Goal: Task Accomplishment & Management: Manage account settings

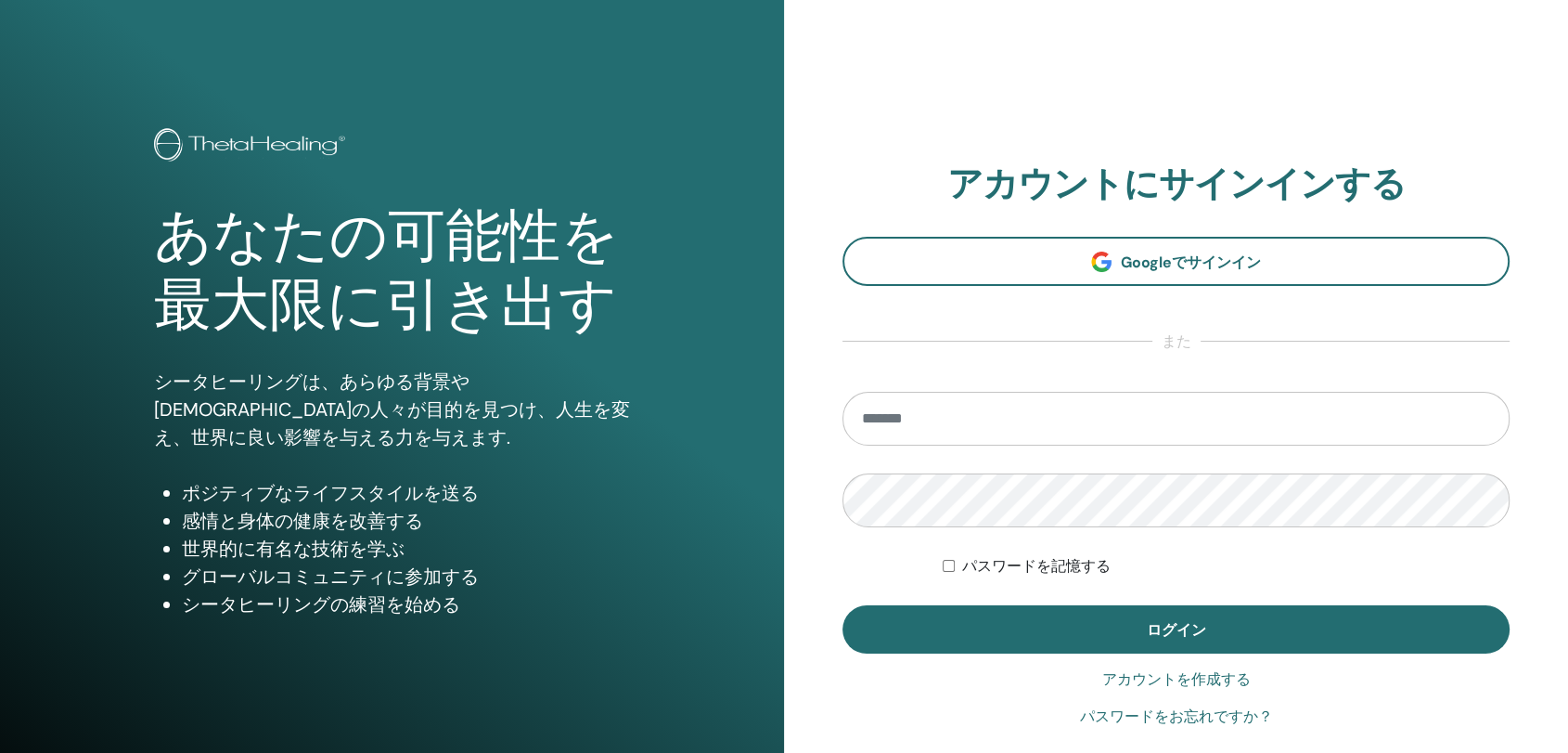
click at [926, 424] on input "email" at bounding box center [1175, 418] width 667 height 54
type input "**********"
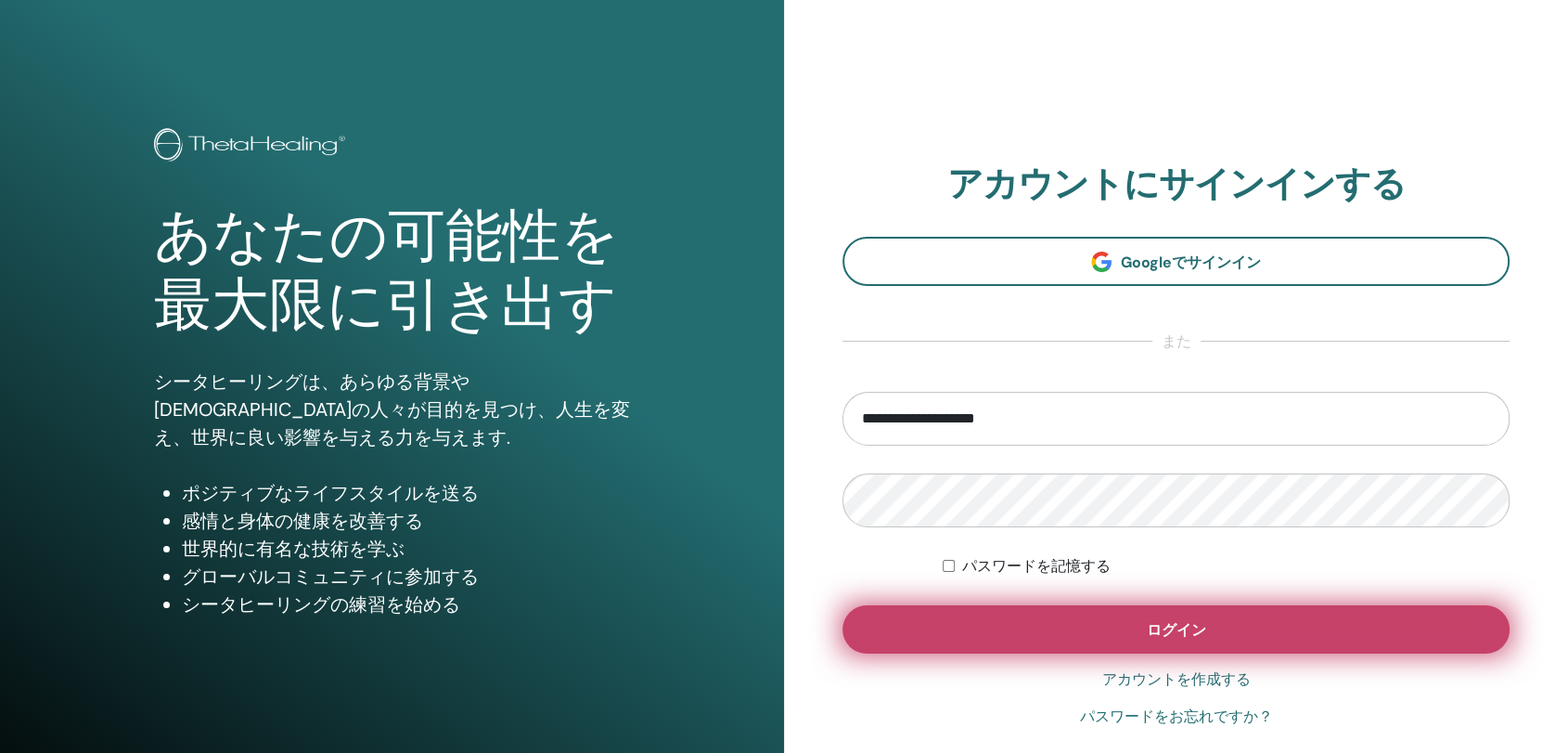
click at [1042, 635] on button "ログイン" at bounding box center [1175, 629] width 667 height 48
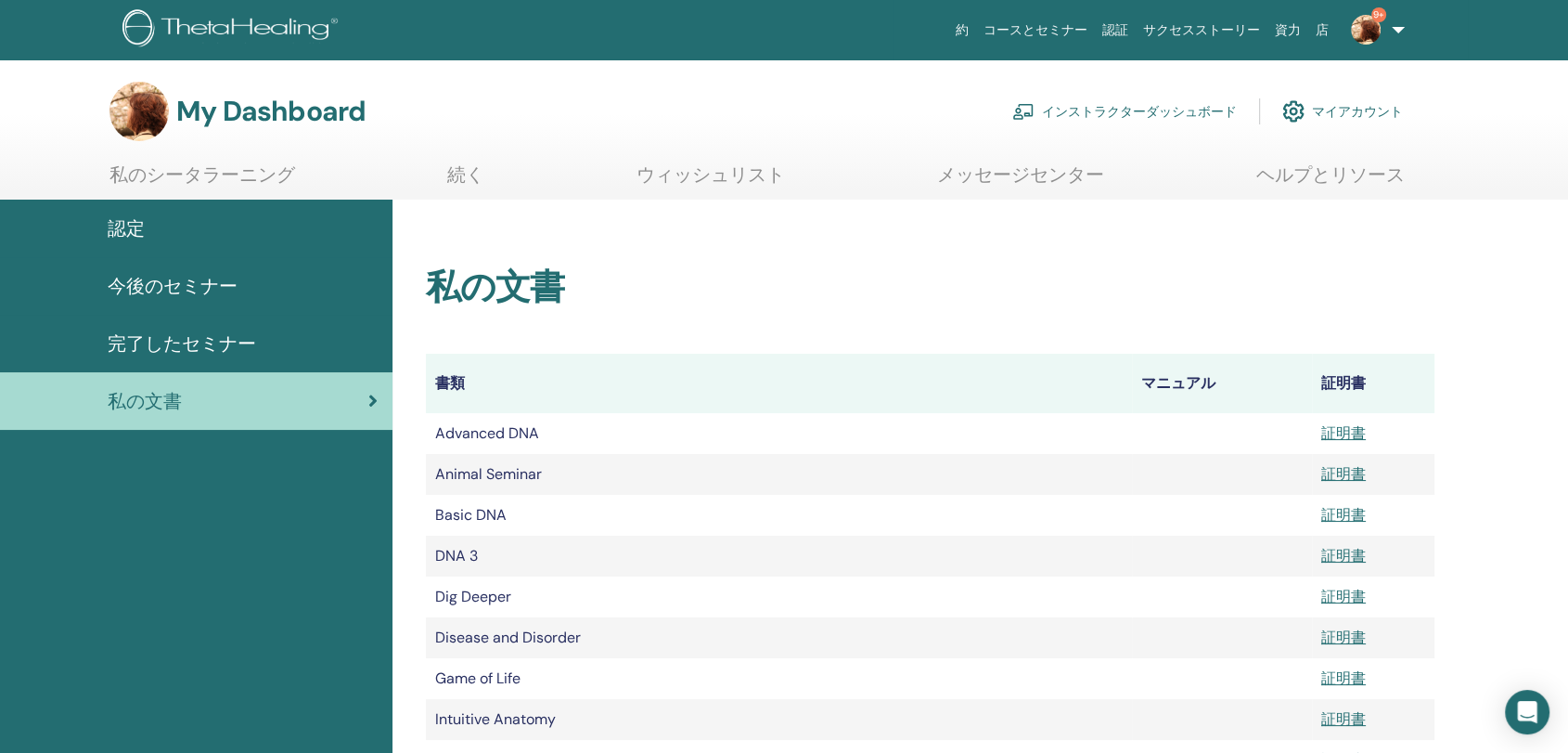
click at [1072, 106] on link "インストラクターダッシュボード" at bounding box center [1124, 112] width 225 height 41
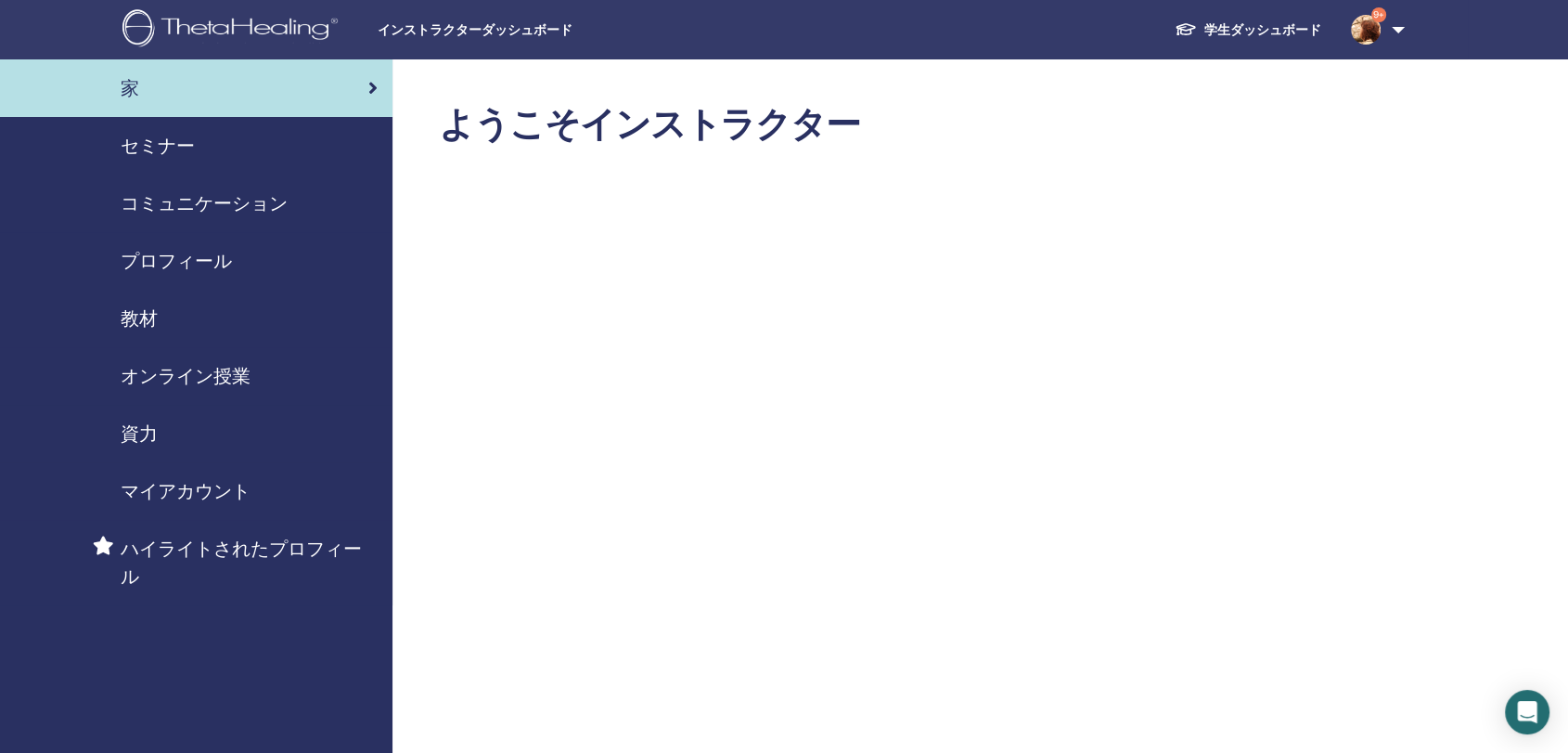
click at [151, 145] on span "セミナー" at bounding box center [158, 145] width 75 height 28
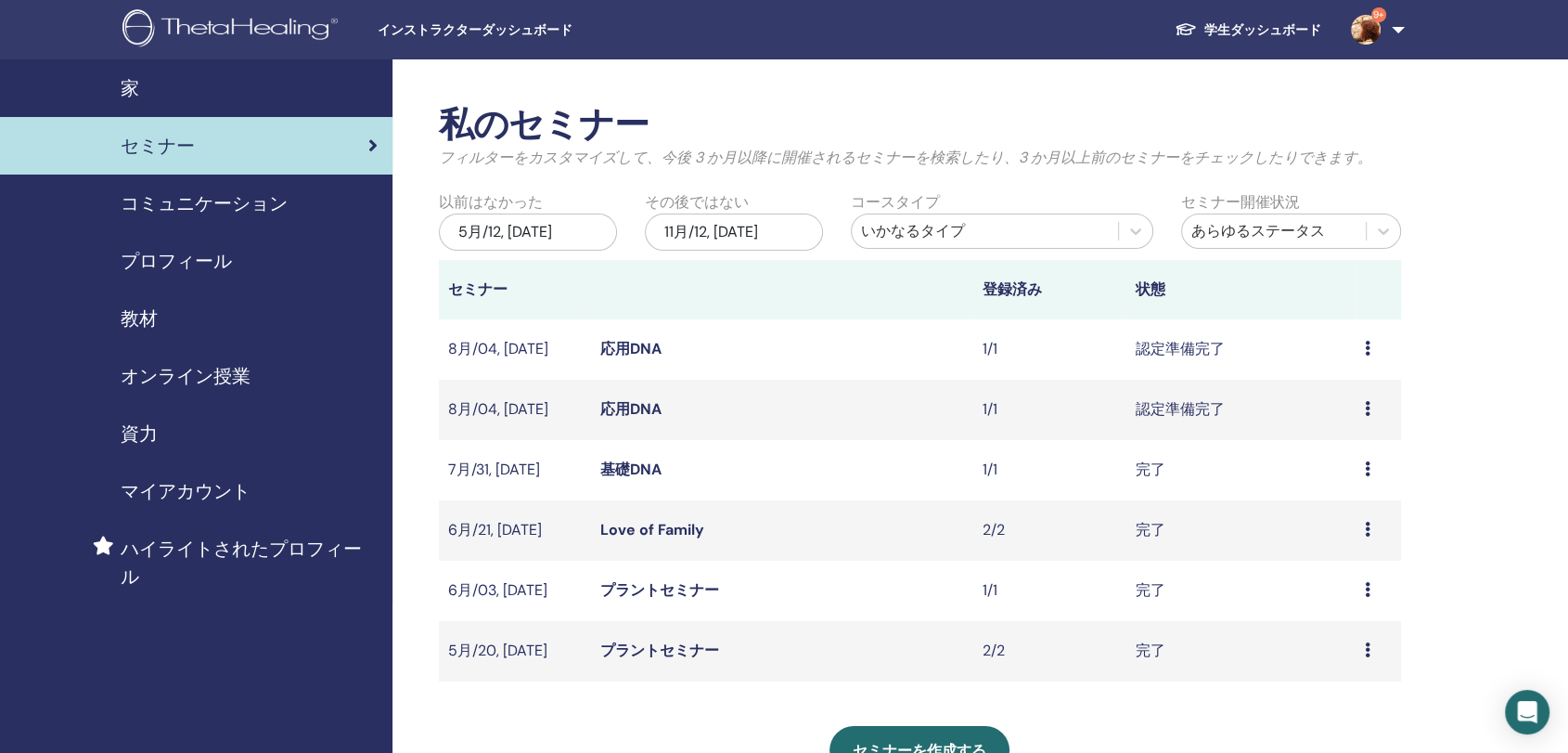
click at [1366, 341] on icon at bounding box center [1368, 348] width 6 height 15
click at [1322, 403] on link "出席者" at bounding box center [1322, 411] width 44 height 20
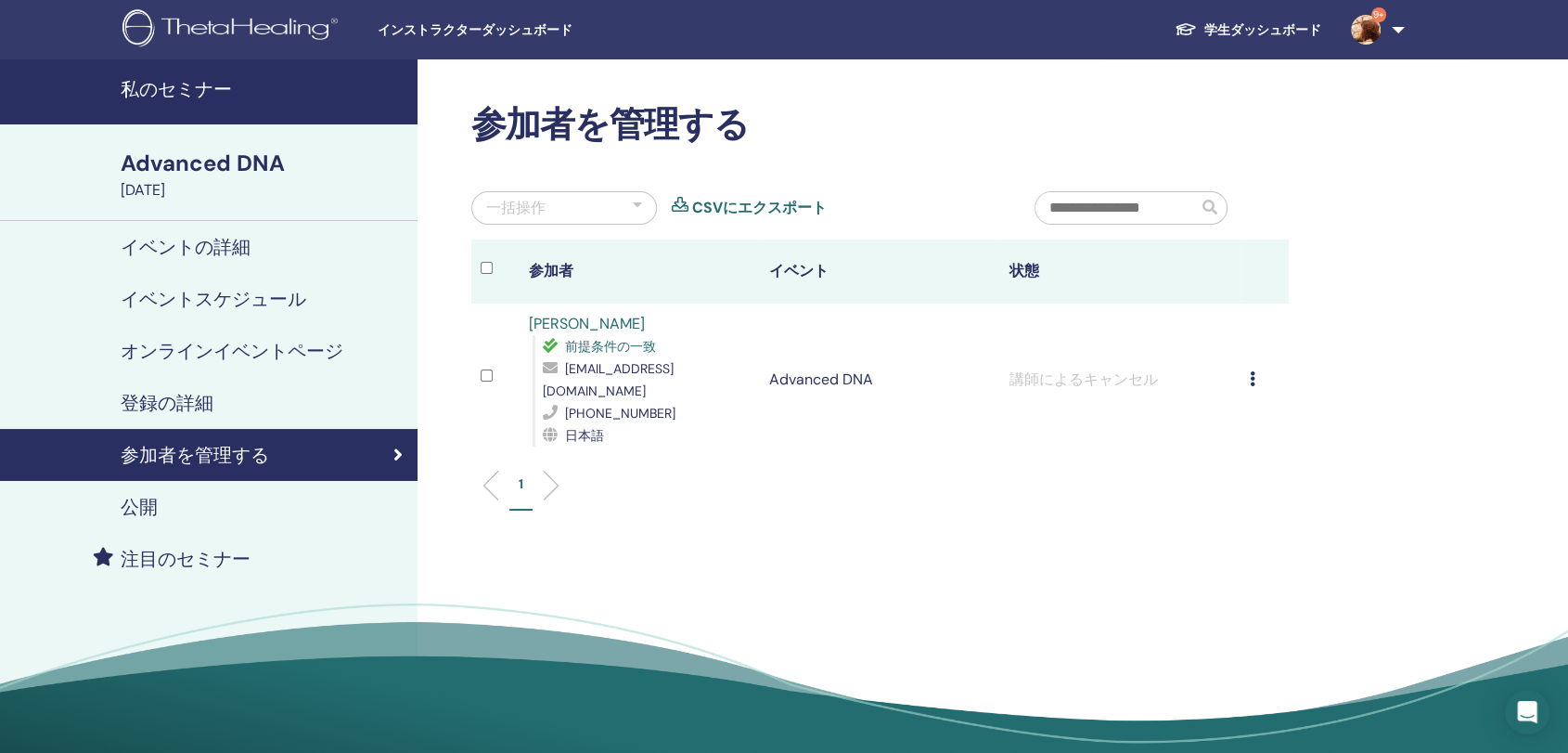
click at [1255, 369] on div "登録をキャンセルする 自動認証しない 有料としてマーク 未払いとしてマーク 不在としてマーク 完了して認定する 証明書のダウンロード" at bounding box center [1264, 379] width 29 height 23
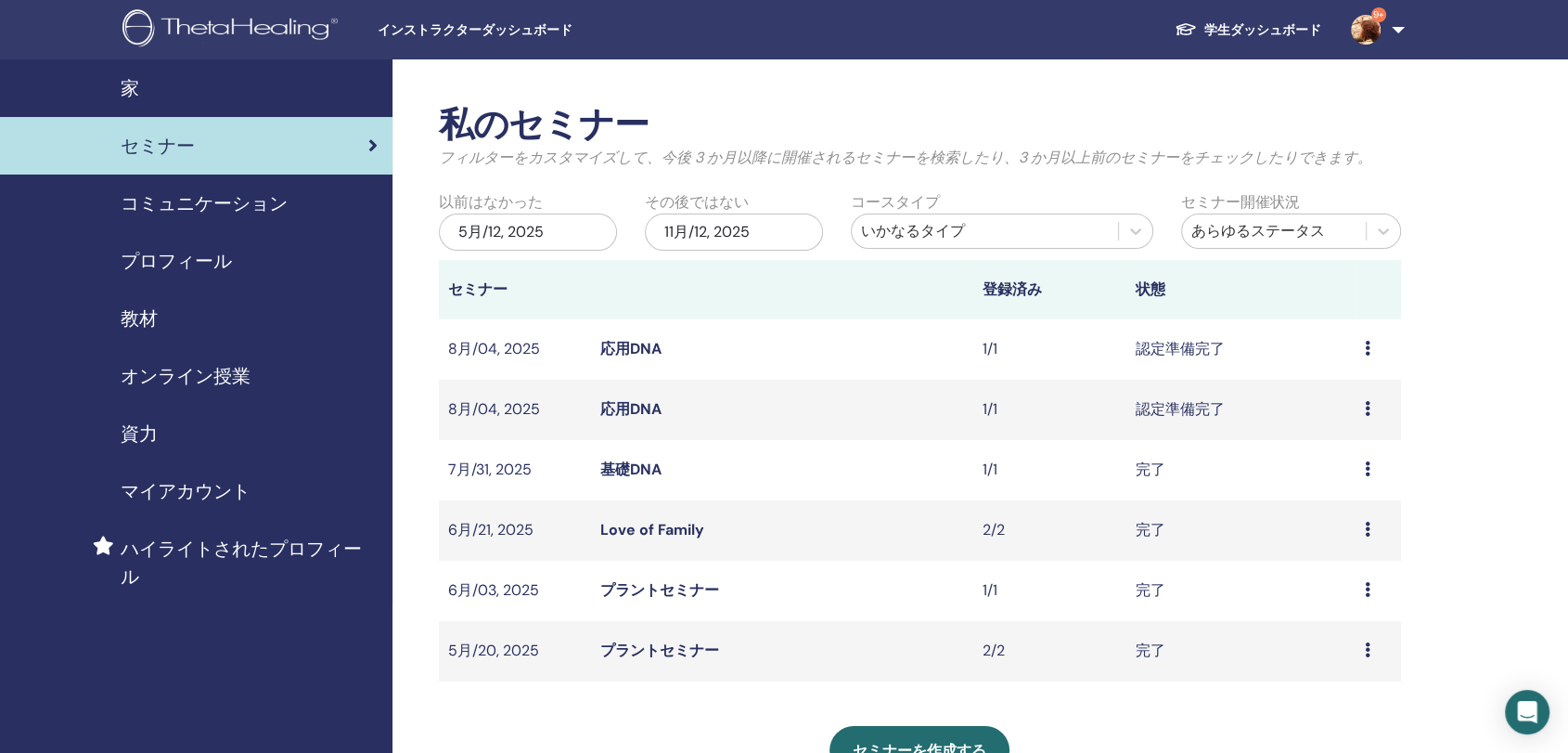
click at [1365, 411] on icon at bounding box center [1368, 408] width 6 height 15
click at [1314, 479] on link "出席者" at bounding box center [1321, 483] width 44 height 20
click at [1314, 479] on td "完了" at bounding box center [1240, 470] width 229 height 60
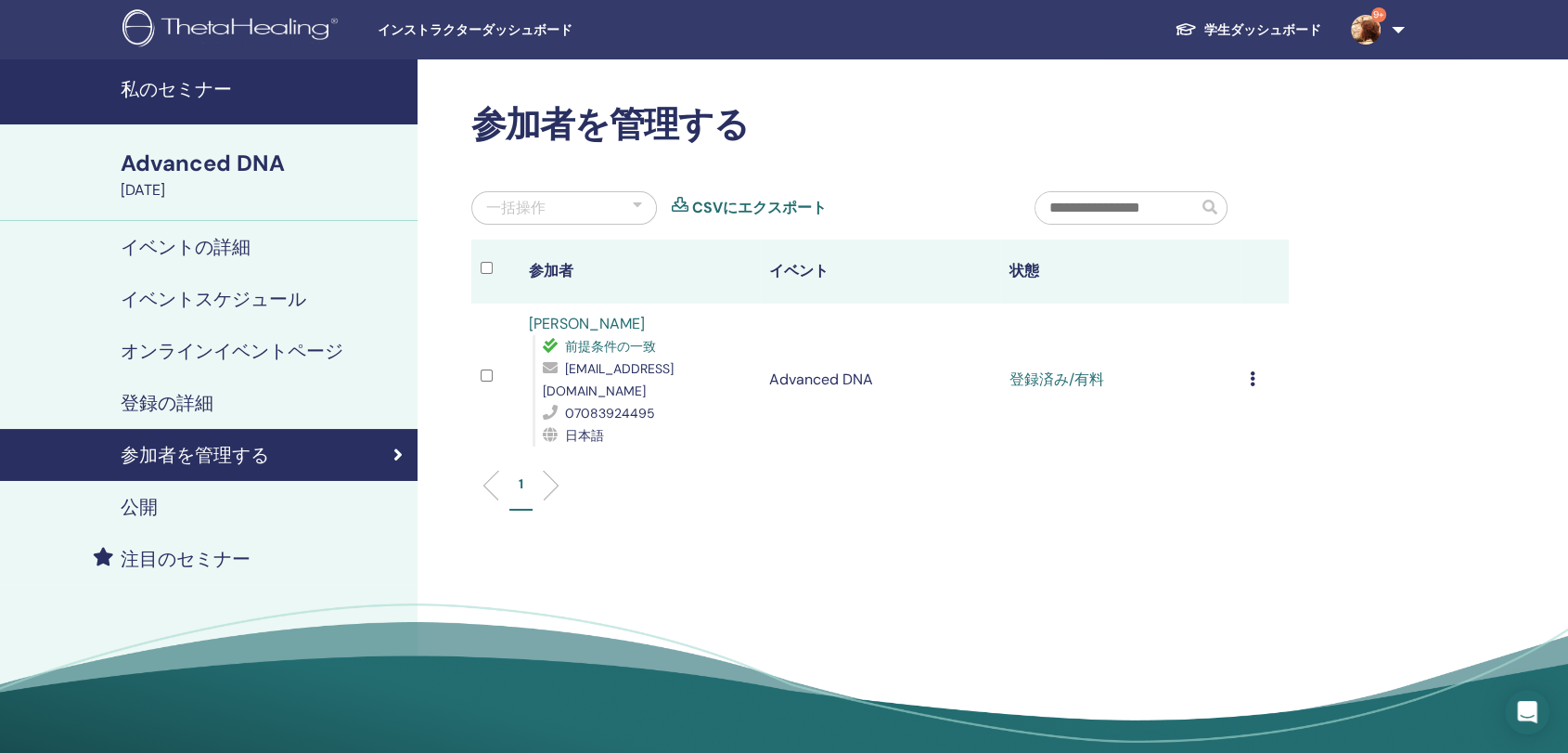
click at [1248, 368] on td "登録をキャンセルする 自動認証しない 有料としてマーク 未払いとしてマーク 不在としてマーク 完了して認定する 証明書のダウンロード" at bounding box center [1263, 379] width 48 height 152
click at [1256, 369] on div "登録をキャンセルする 自動認証しない 有料としてマーク 未払いとしてマーク 不在としてマーク 完了して認定する 証明書のダウンロード" at bounding box center [1264, 379] width 29 height 23
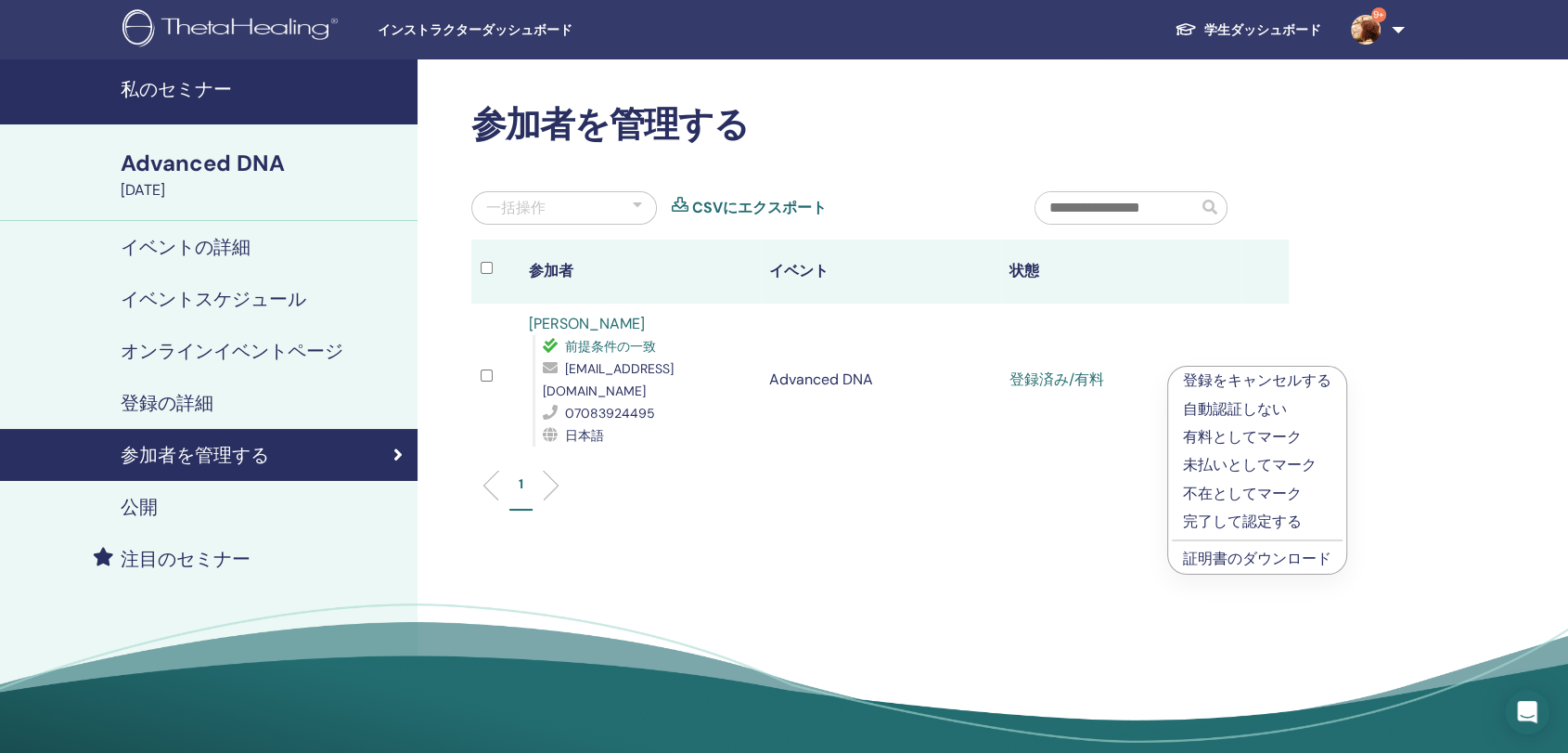
click at [1256, 367] on li "登録をキャンセルする" at bounding box center [1257, 380] width 178 height 28
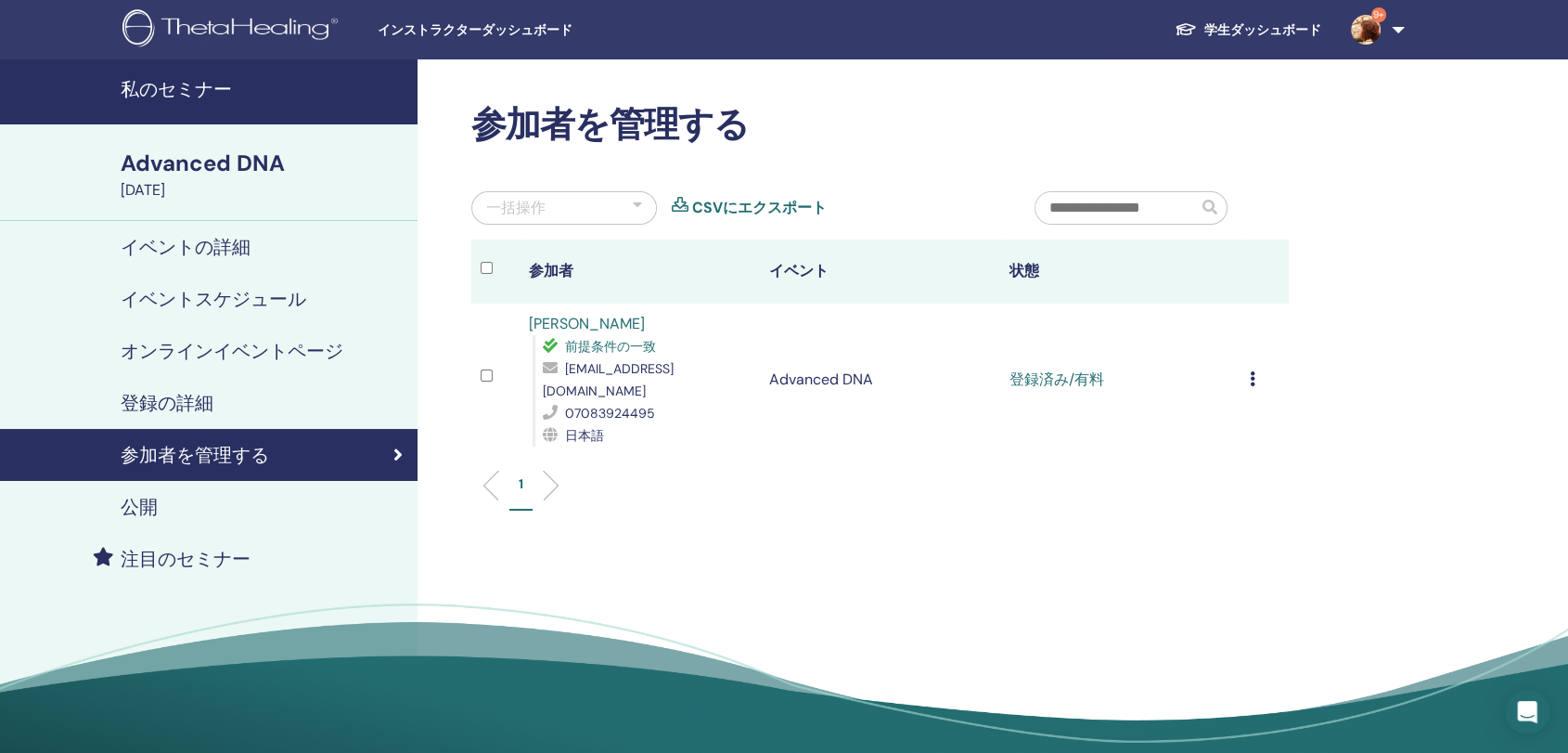
click at [1256, 369] on div "登録をキャンセルする 自動認証しない 有料としてマーク 未払いとしてマーク 不在としてマーク 完了して認定する 証明書のダウンロード" at bounding box center [1264, 379] width 29 height 23
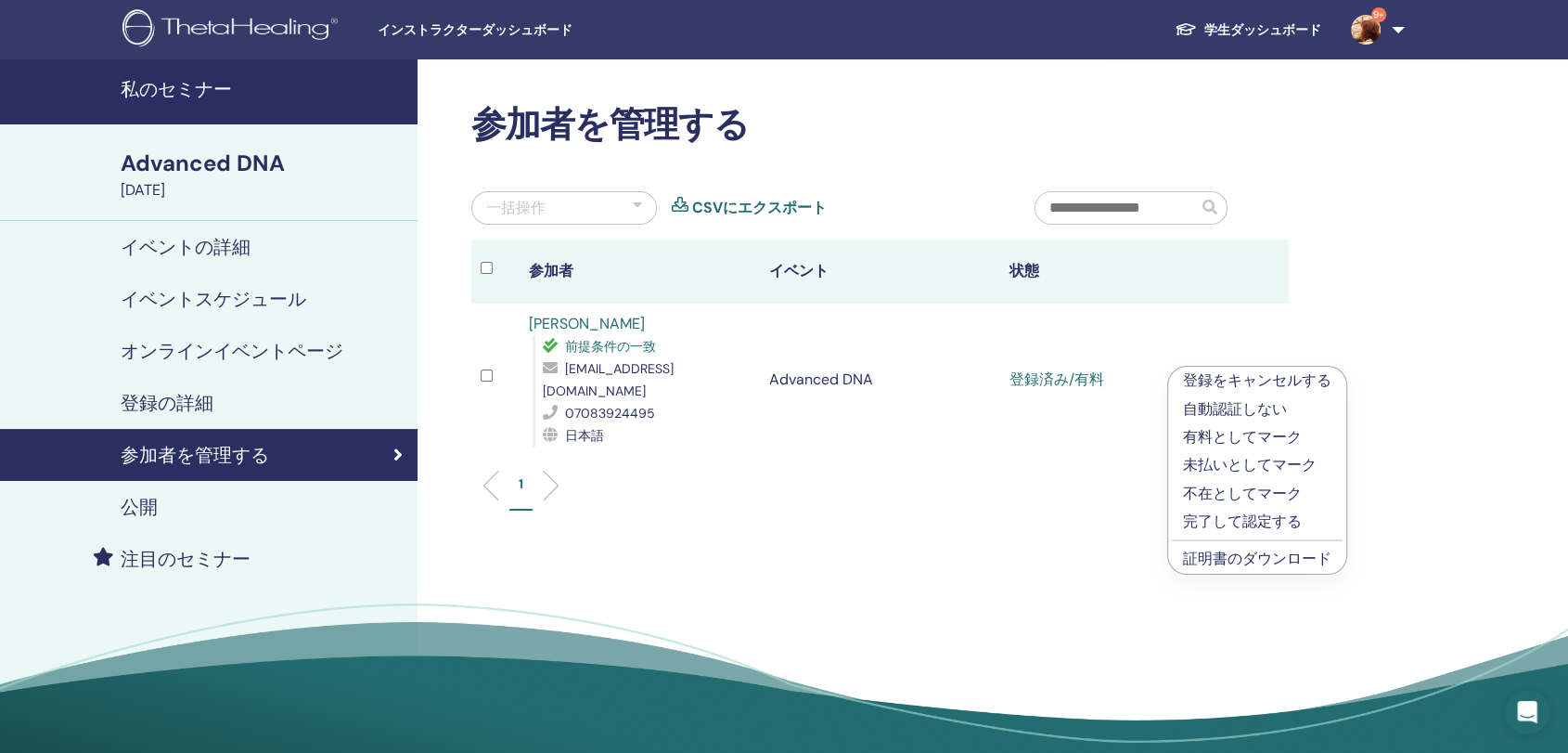
click at [1204, 521] on p "完了して認定する" at bounding box center [1257, 521] width 148 height 23
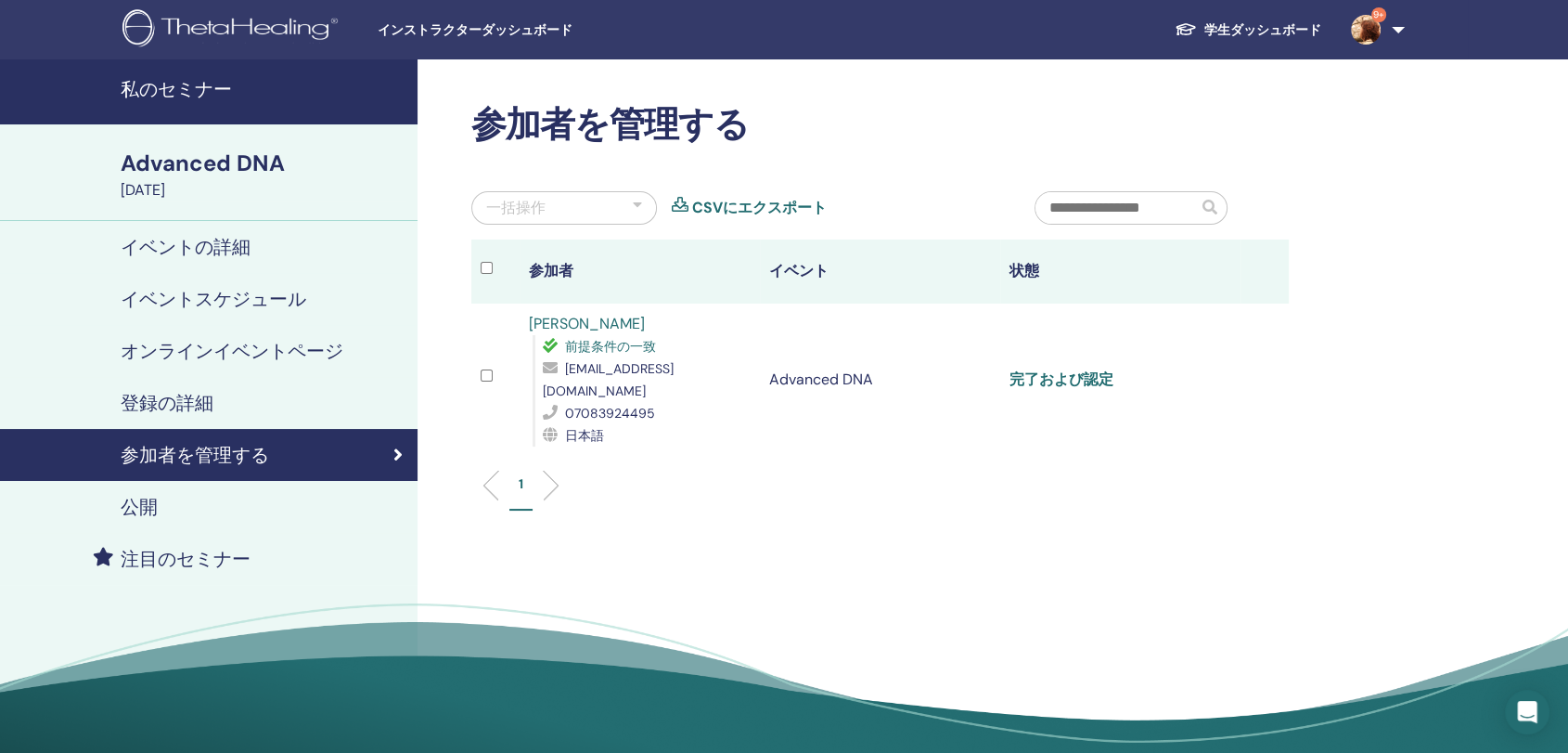
click at [1047, 370] on link "完了および認定" at bounding box center [1061, 379] width 104 height 20
